Goal: Use online tool/utility: Utilize a website feature to perform a specific function

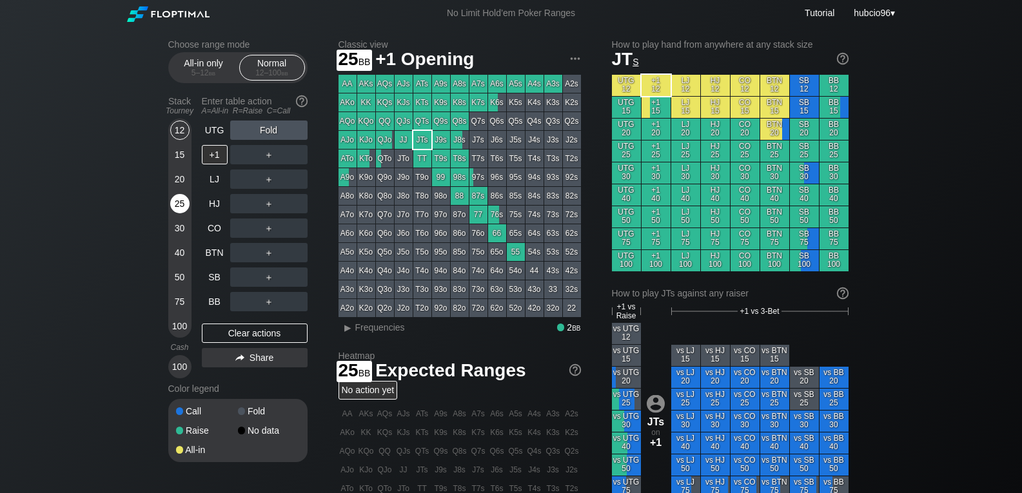
click at [178, 209] on div "25" at bounding box center [179, 203] width 19 height 19
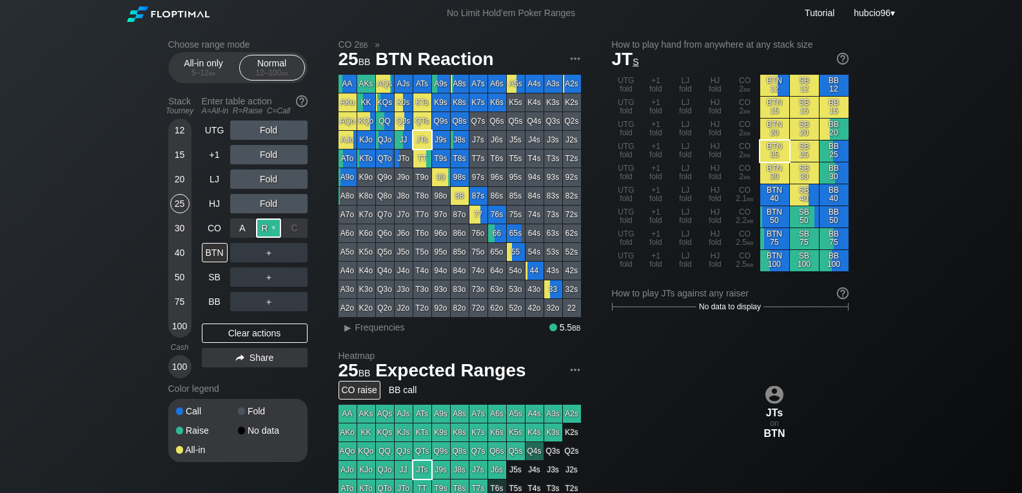
click at [268, 227] on div "R ✕" at bounding box center [268, 228] width 25 height 19
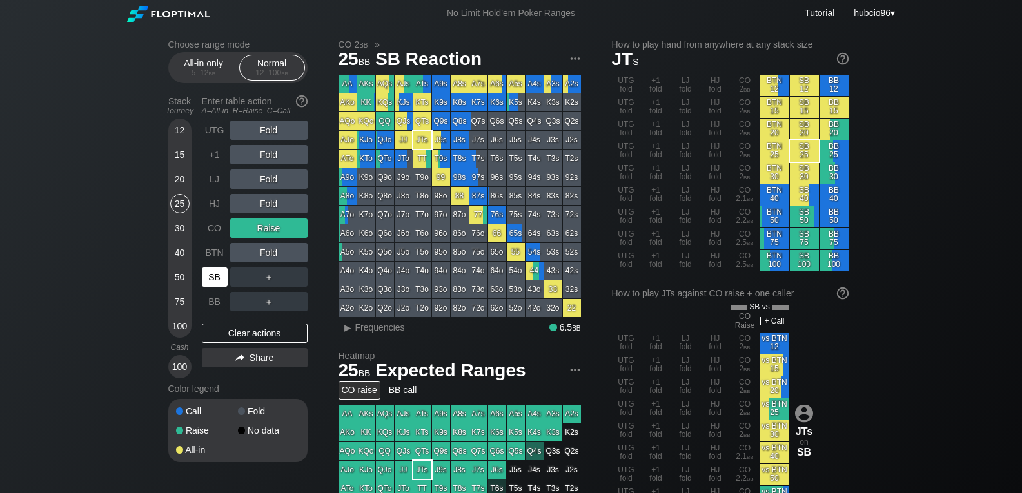
click at [215, 280] on div "SB" at bounding box center [215, 277] width 26 height 19
click at [179, 251] on div "40" at bounding box center [179, 252] width 19 height 19
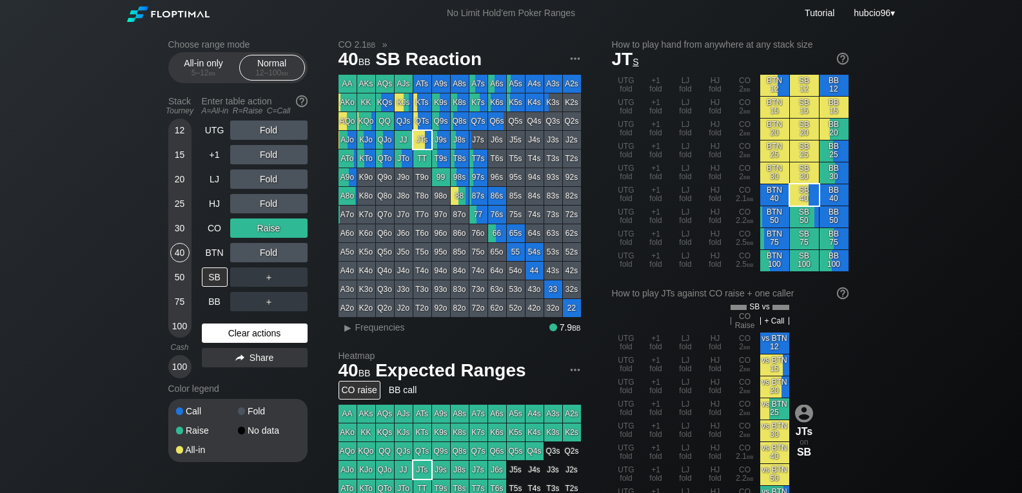
click at [235, 338] on div "Clear actions" at bounding box center [255, 333] width 106 height 19
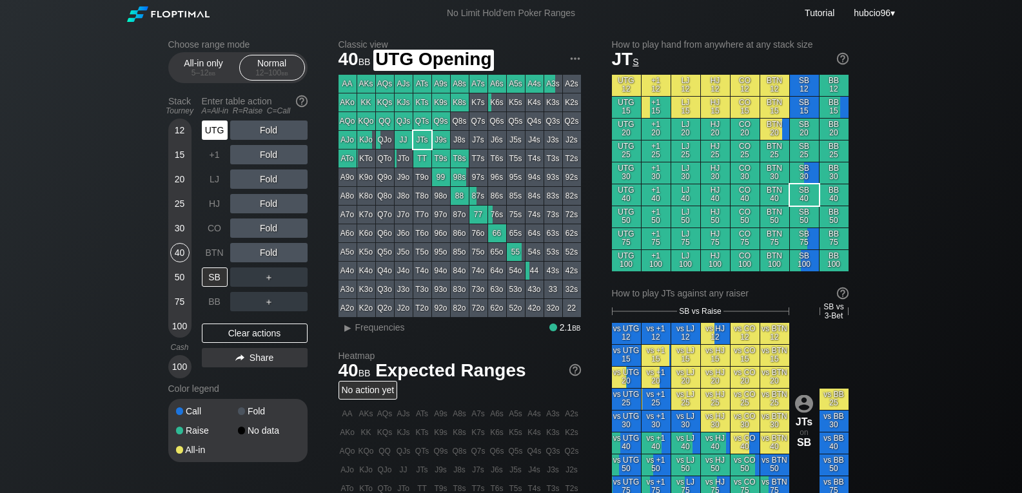
click at [215, 132] on div "UTG" at bounding box center [215, 130] width 26 height 19
